Goal: Information Seeking & Learning: Learn about a topic

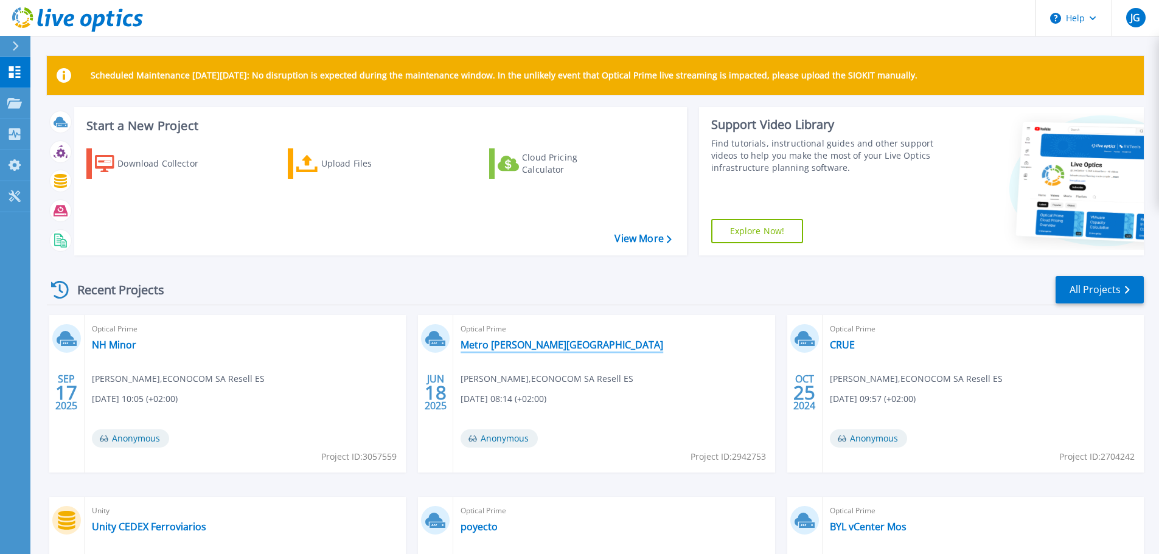
click at [526, 344] on link "Metro [PERSON_NAME][GEOGRAPHIC_DATA]" at bounding box center [562, 345] width 203 height 12
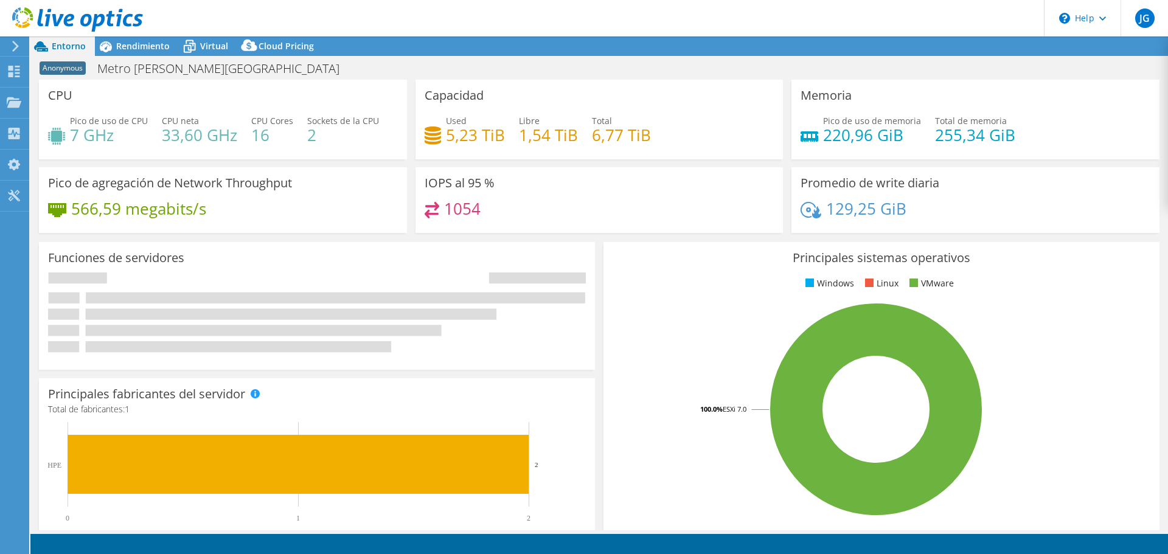
select select "USD"
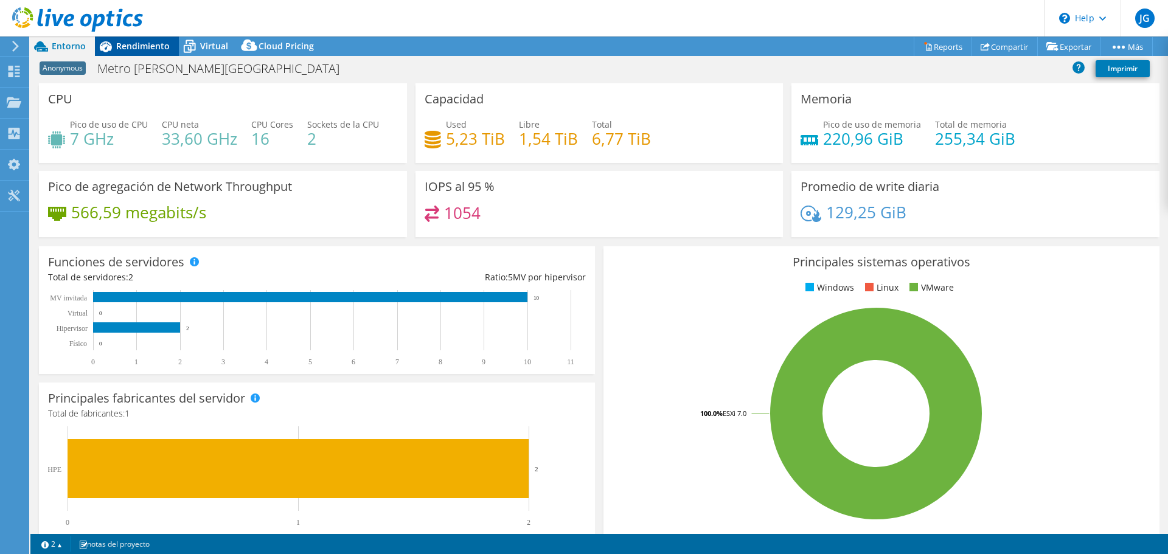
click at [159, 41] on span "Rendimiento" at bounding box center [143, 46] width 54 height 12
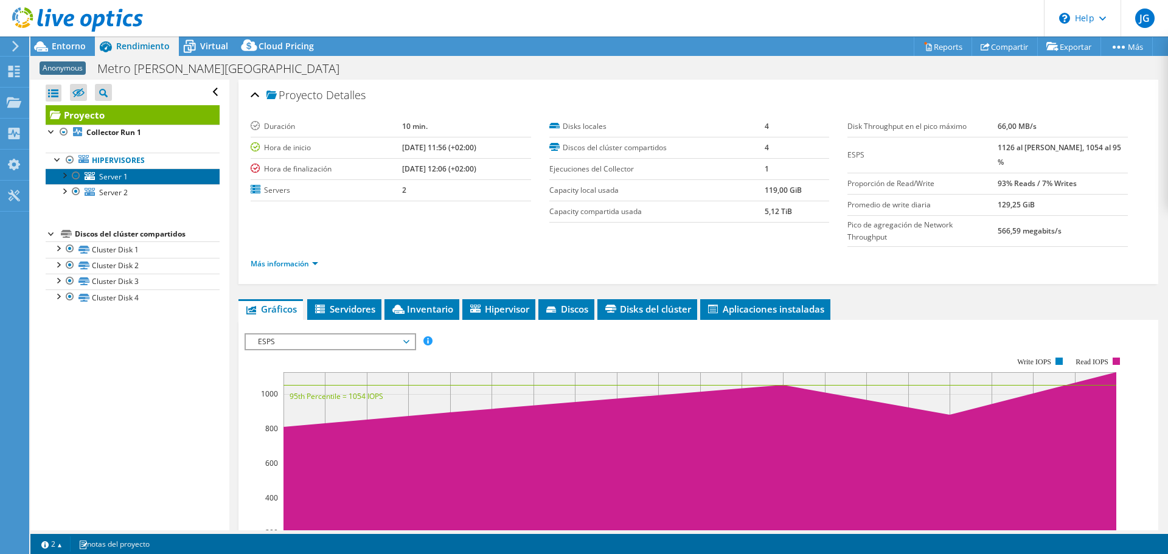
click at [103, 173] on span "Server 1" at bounding box center [113, 177] width 29 height 10
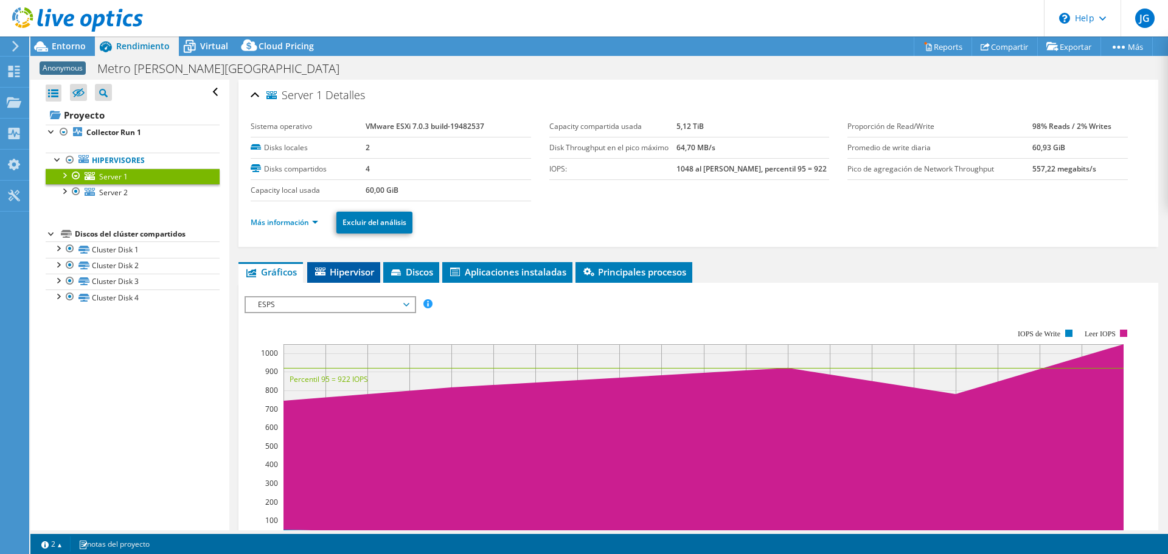
click at [341, 276] on span "Hipervisor" at bounding box center [343, 272] width 61 height 12
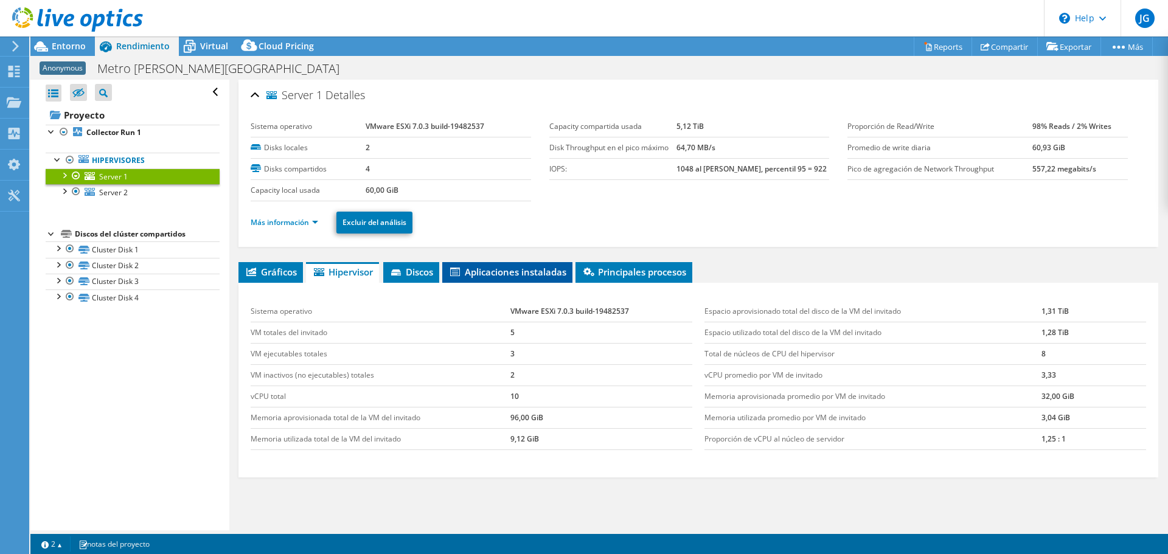
click at [492, 274] on span "Aplicaciones instaladas" at bounding box center [507, 272] width 118 height 12
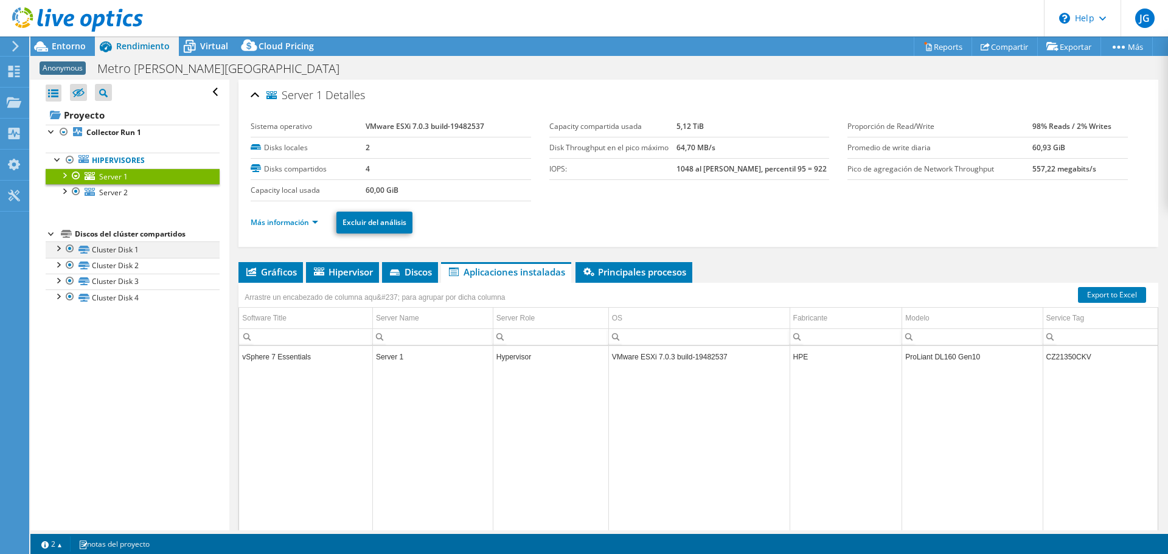
click at [58, 247] on div at bounding box center [58, 248] width 12 height 12
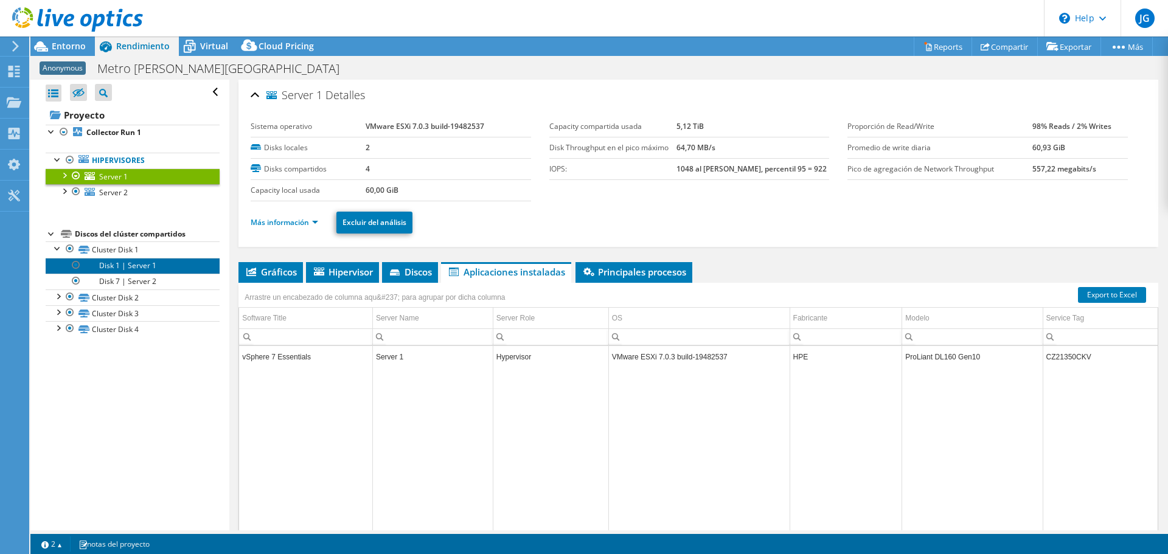
click at [105, 261] on link "Disk 1 | Server 1" at bounding box center [133, 266] width 174 height 16
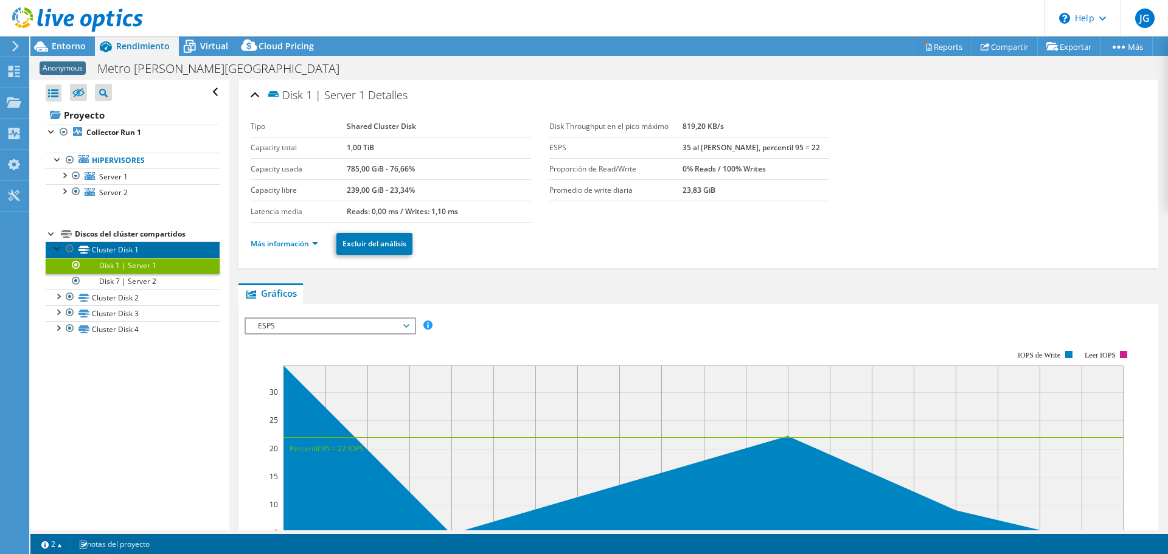
click at [116, 249] on link "Cluster Disk 1" at bounding box center [133, 250] width 174 height 16
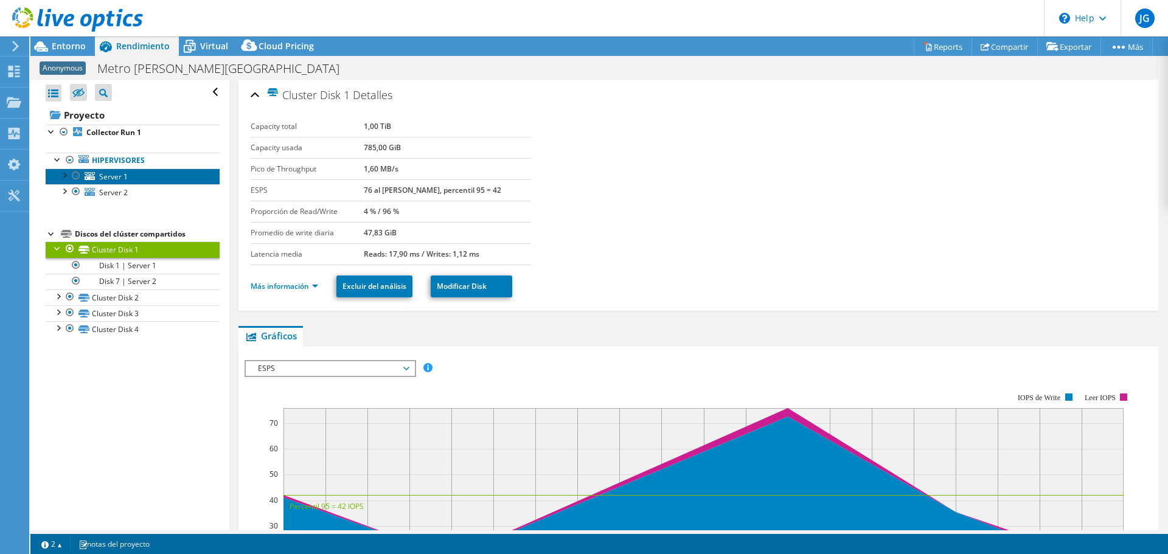
click at [111, 181] on span "Server 1" at bounding box center [113, 177] width 29 height 10
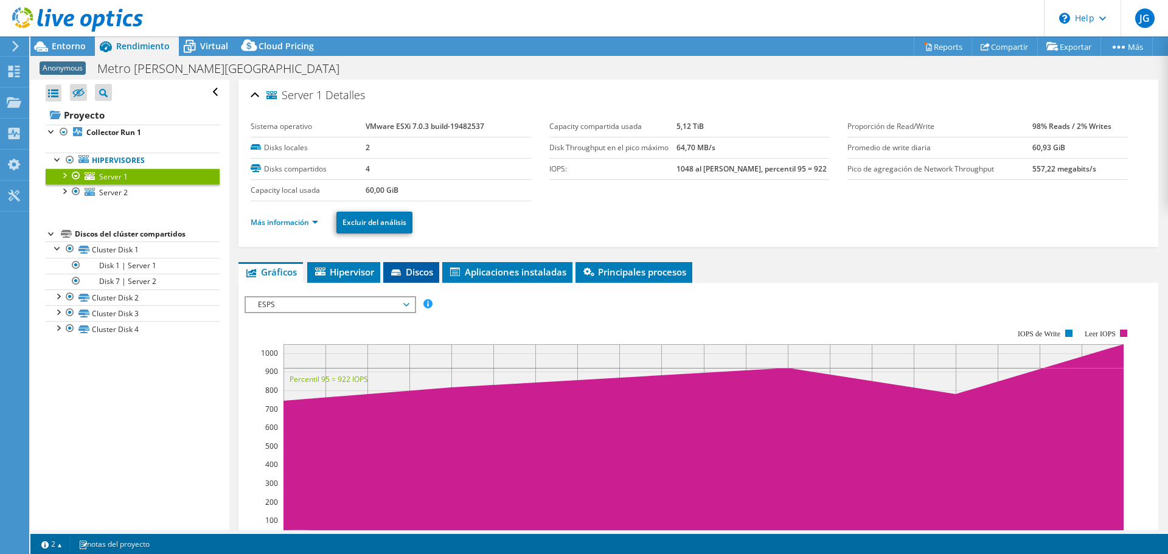
click at [410, 273] on span "Discos" at bounding box center [411, 272] width 44 height 12
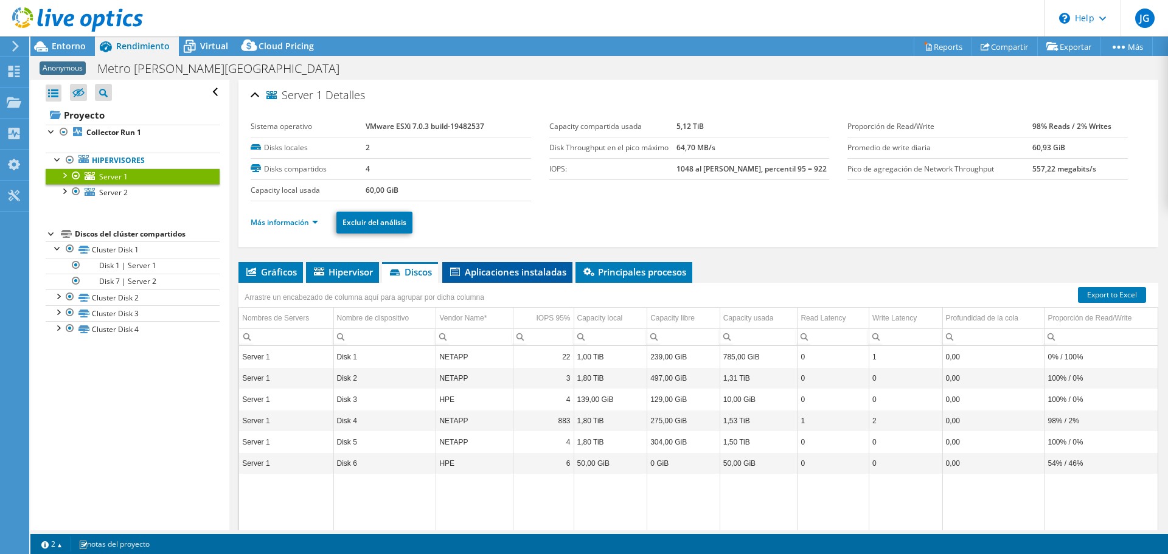
click at [509, 279] on li "Aplicaciones instaladas" at bounding box center [507, 272] width 130 height 21
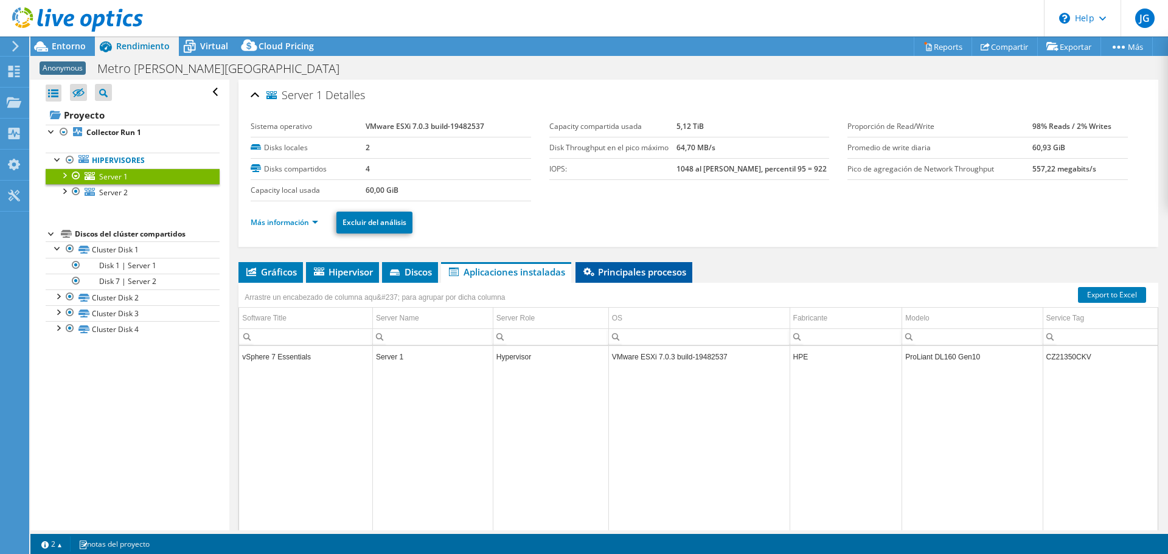
click at [641, 270] on span "Principales procesos" at bounding box center [634, 272] width 105 height 12
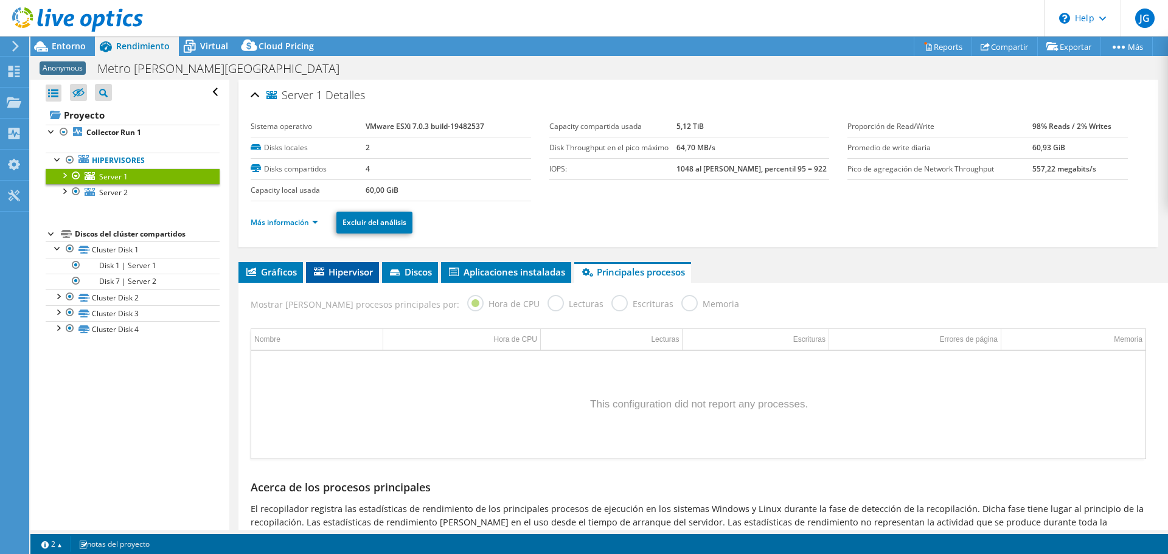
click at [350, 277] on span "Hipervisor" at bounding box center [342, 272] width 61 height 12
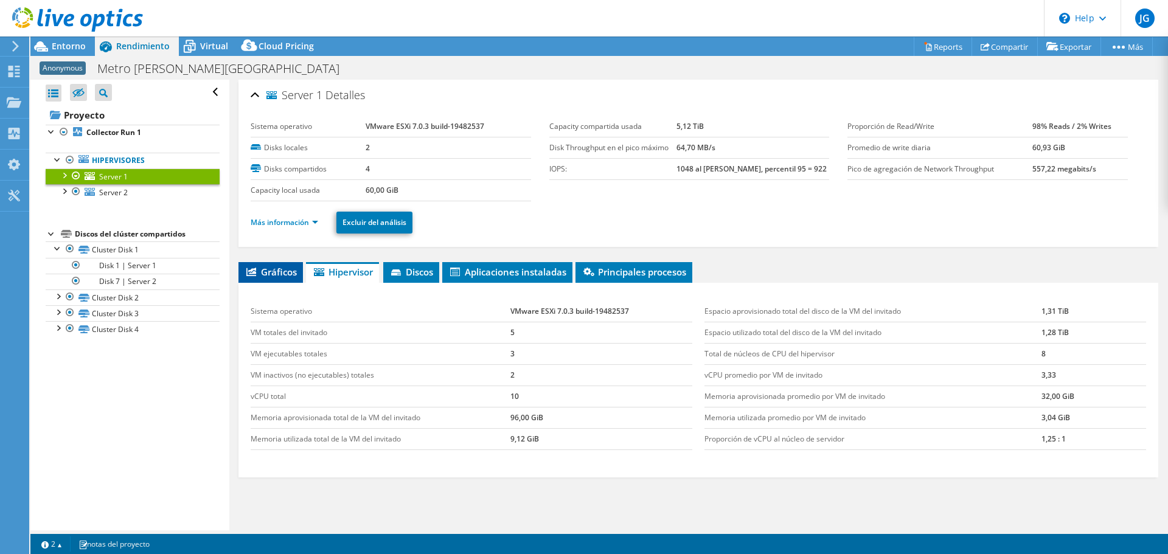
click at [259, 270] on span "Gráficos" at bounding box center [271, 272] width 52 height 12
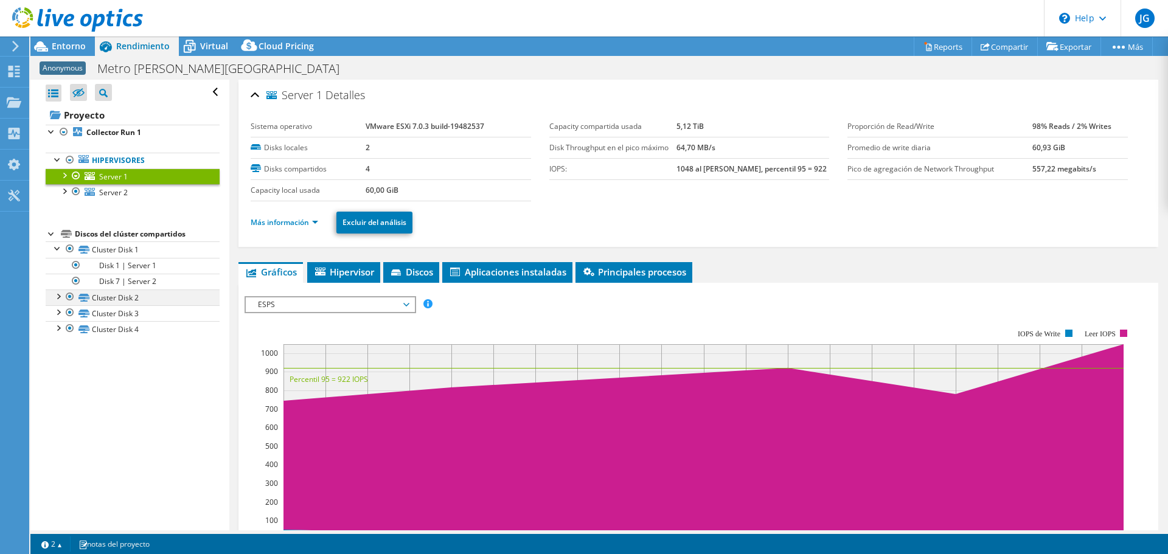
click at [60, 299] on div at bounding box center [58, 296] width 12 height 12
click at [61, 347] on div at bounding box center [58, 344] width 12 height 12
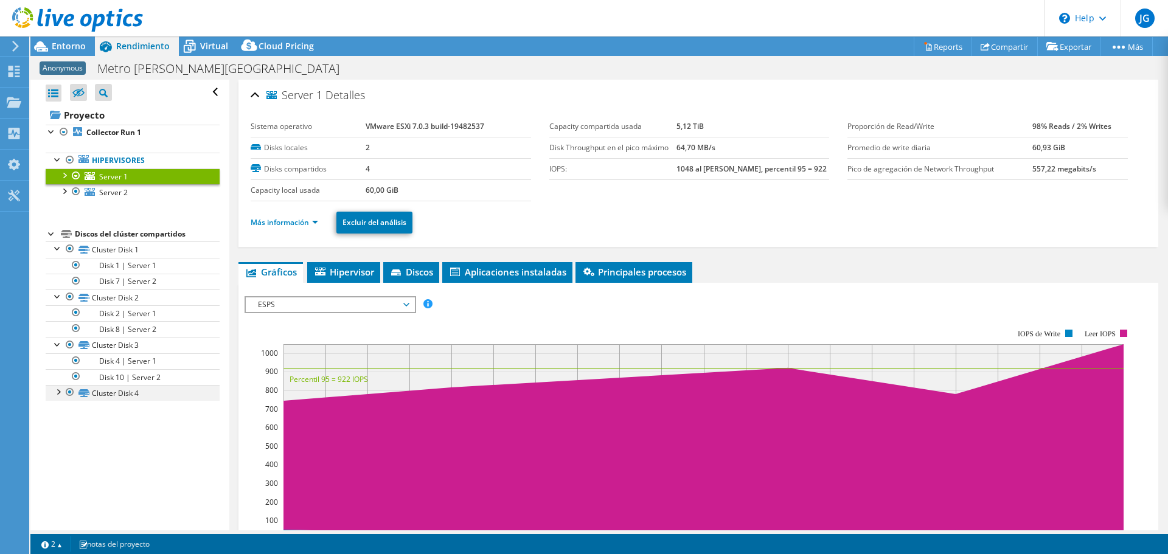
click at [59, 391] on div at bounding box center [58, 391] width 12 height 12
click at [86, 191] on icon at bounding box center [90, 192] width 10 height 8
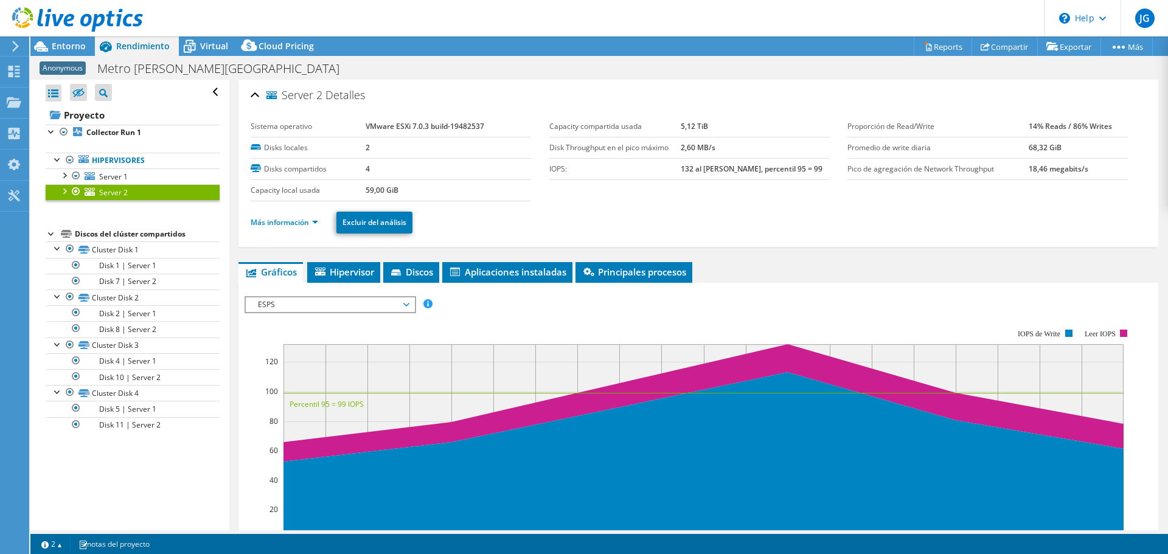
click at [63, 192] on div at bounding box center [64, 190] width 12 height 12
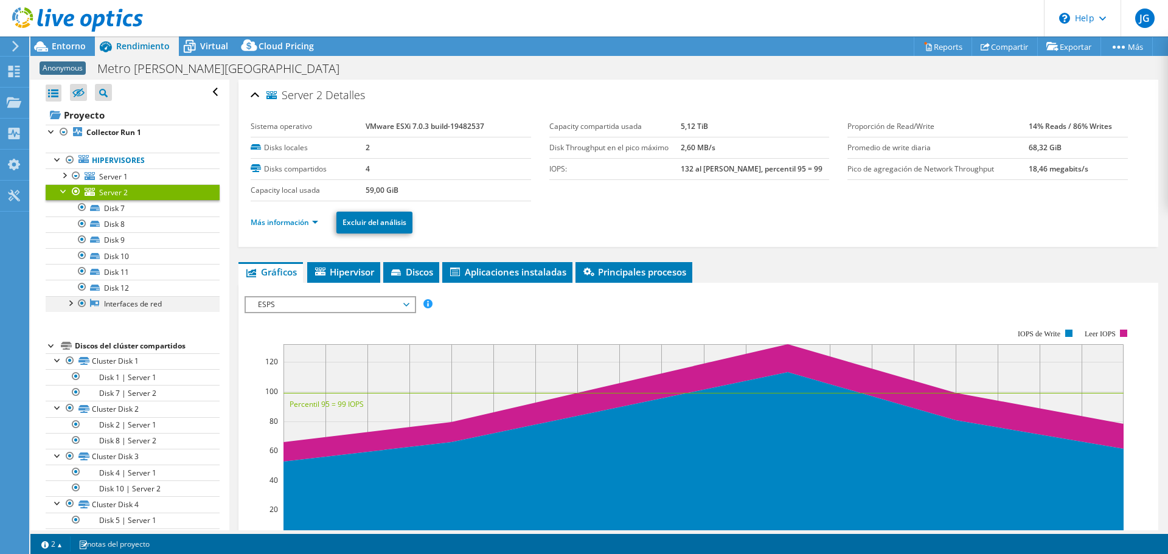
click at [72, 304] on div at bounding box center [70, 302] width 12 height 12
